Goal: Task Accomplishment & Management: Manage account settings

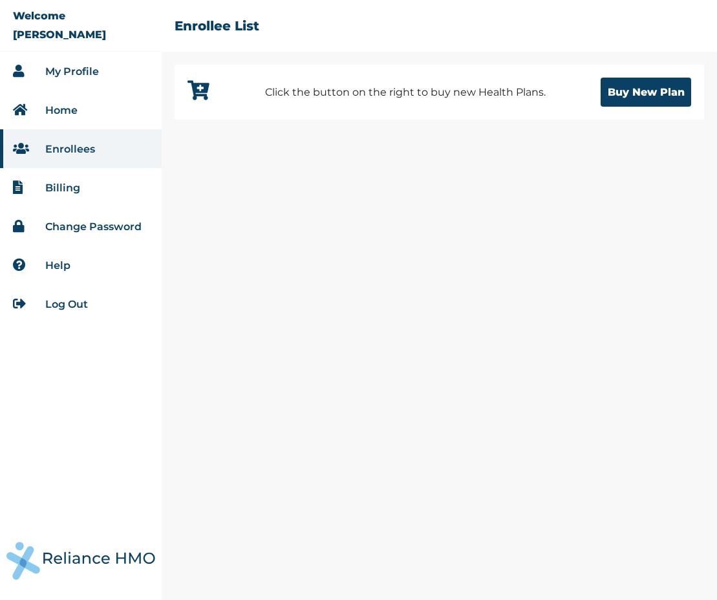
click at [69, 107] on link "Home" at bounding box center [61, 110] width 32 height 12
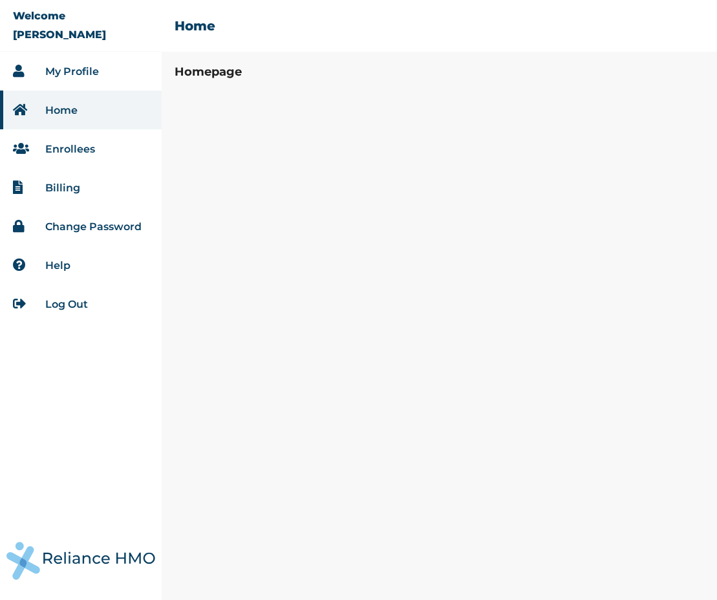
click at [63, 151] on link "Enrollees" at bounding box center [70, 149] width 50 height 12
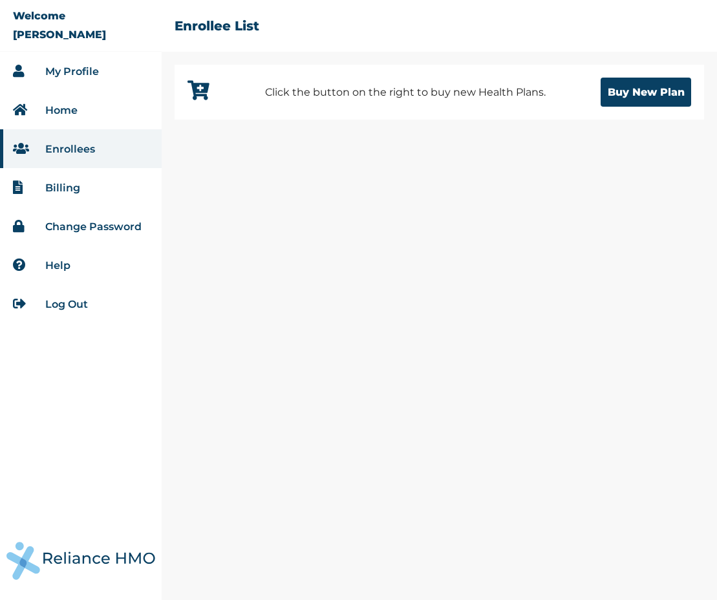
click at [69, 192] on link "Billing" at bounding box center [62, 188] width 35 height 12
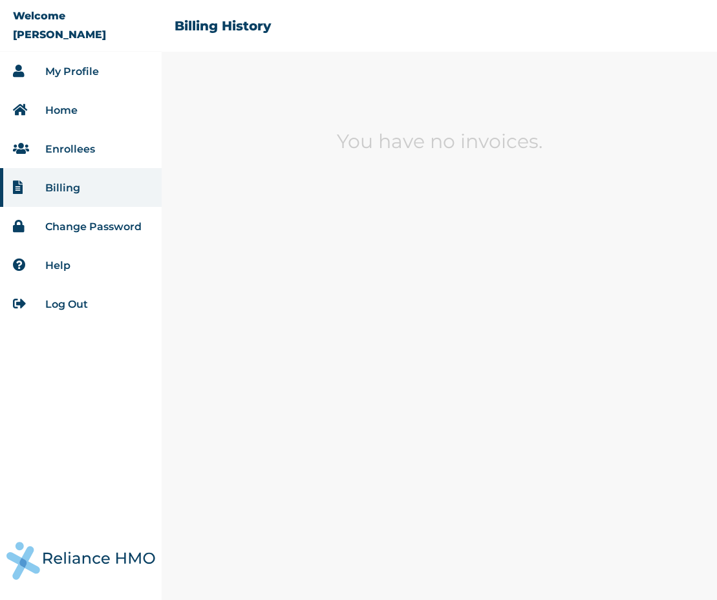
click at [73, 223] on link "Change Password" at bounding box center [93, 226] width 96 height 12
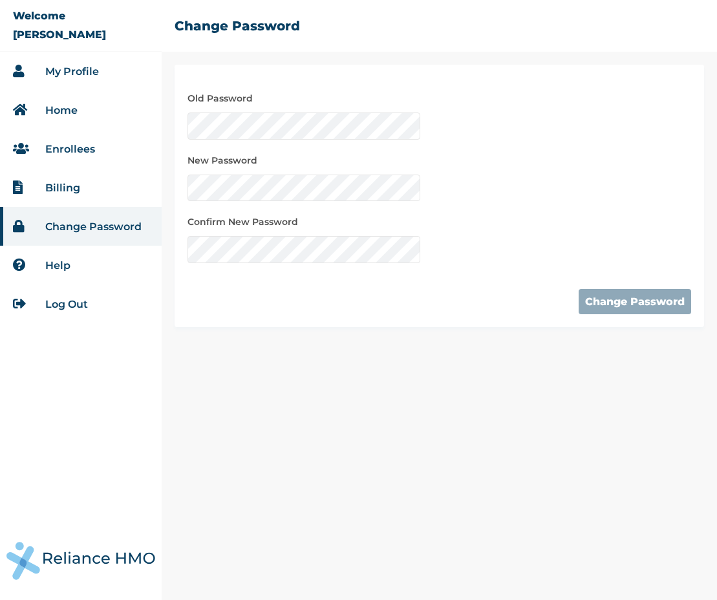
click at [65, 266] on link "Help" at bounding box center [57, 265] width 25 height 12
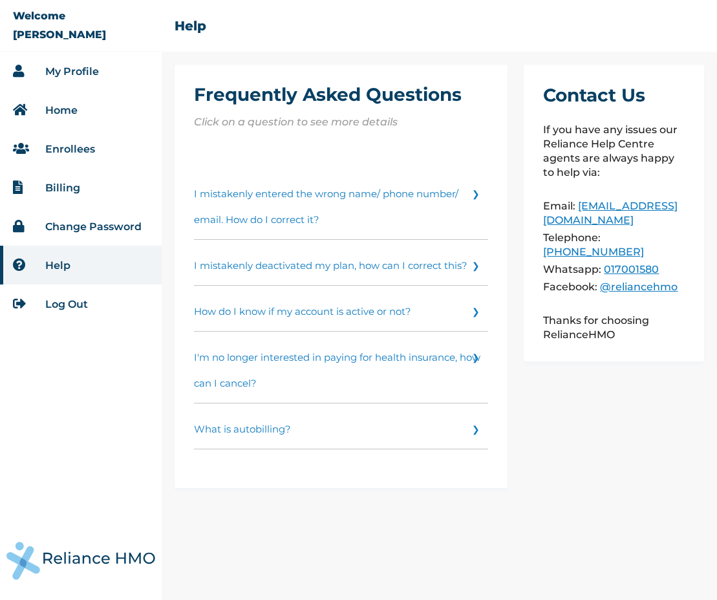
click at [65, 300] on link "Log Out" at bounding box center [66, 304] width 43 height 12
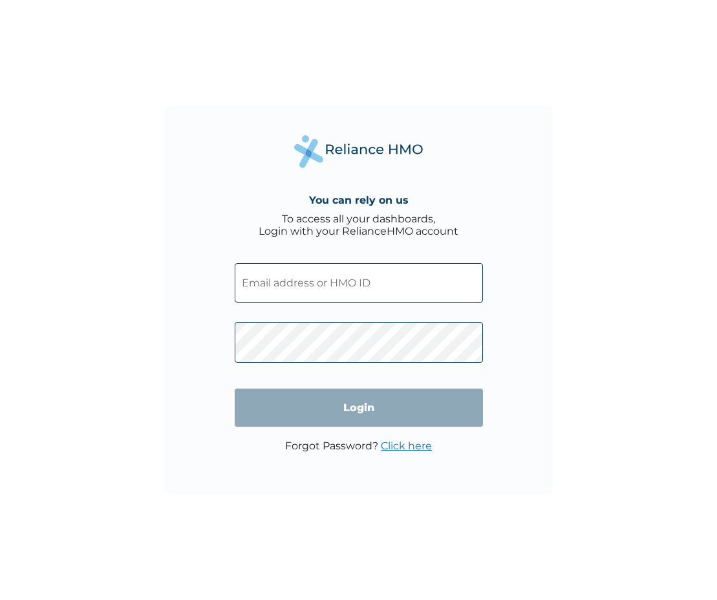
click at [303, 283] on input "text" at bounding box center [359, 282] width 248 height 39
type input "JUV/10005/A"
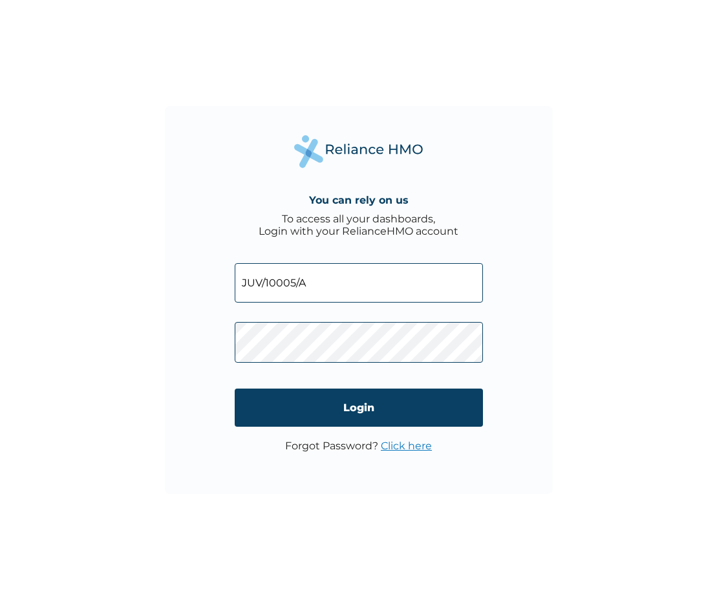
click at [402, 292] on input "JUV/10005/A" at bounding box center [359, 282] width 248 height 39
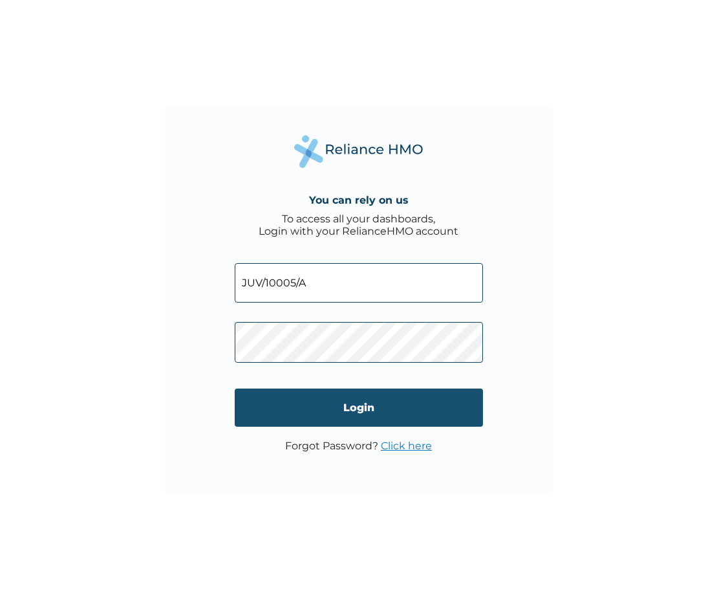
click at [359, 417] on input "Login" at bounding box center [359, 408] width 248 height 38
